Goal: Obtain resource: Download file/media

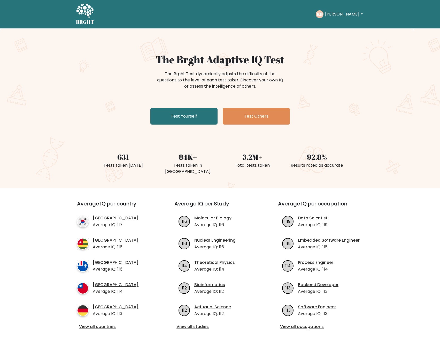
click at [345, 15] on button "[PERSON_NAME]" at bounding box center [344, 14] width 41 height 7
click at [343, 35] on link "Profile" at bounding box center [336, 33] width 41 height 8
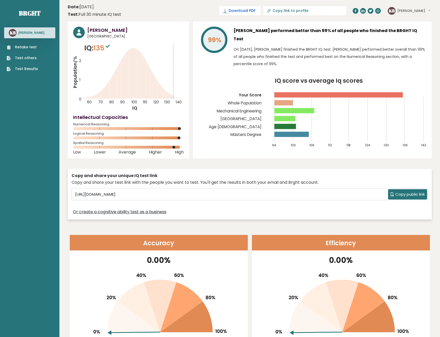
click at [256, 10] on span "Download PDF" at bounding box center [242, 10] width 27 height 5
click at [410, 10] on button "[PERSON_NAME]" at bounding box center [414, 10] width 33 height 5
click at [203, 16] on header "Date: [DATE] Test: Full 30 minute IQ test Download PDF Downloading... Downloadi…" at bounding box center [250, 11] width 364 height 16
drag, startPoint x: 201, startPoint y: 193, endPoint x: 36, endPoint y: 198, distance: 165.0
